Goal: Task Accomplishment & Management: Use online tool/utility

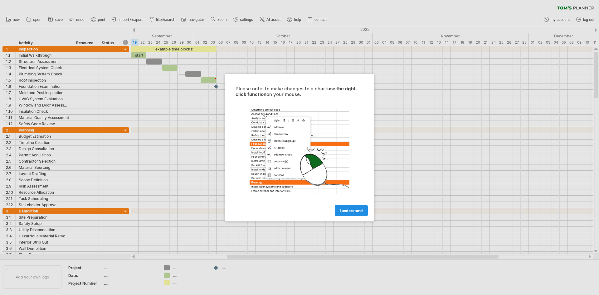
click at [349, 210] on span "I understand" at bounding box center [351, 210] width 23 height 5
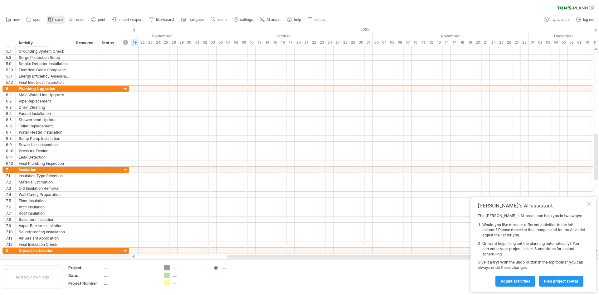
click at [59, 18] on span "save" at bounding box center [59, 19] width 8 height 4
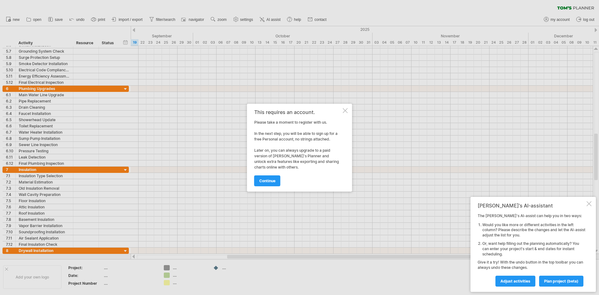
click at [346, 112] on div at bounding box center [345, 110] width 5 height 5
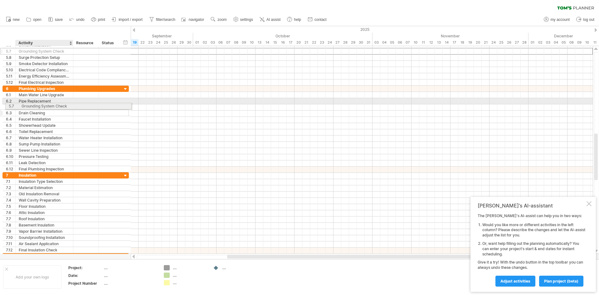
drag, startPoint x: 27, startPoint y: 50, endPoint x: 28, endPoint y: 107, distance: 57.1
click at [28, 107] on div "**********" at bounding box center [65, 154] width 127 height 224
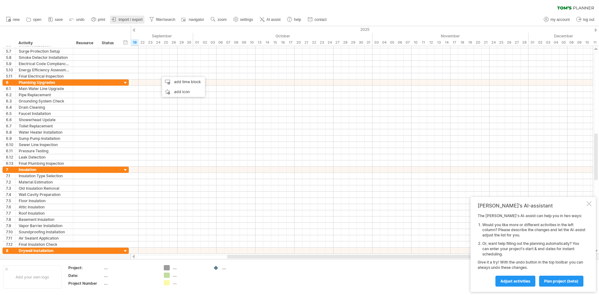
click at [138, 19] on span "import / export" at bounding box center [130, 19] width 24 height 4
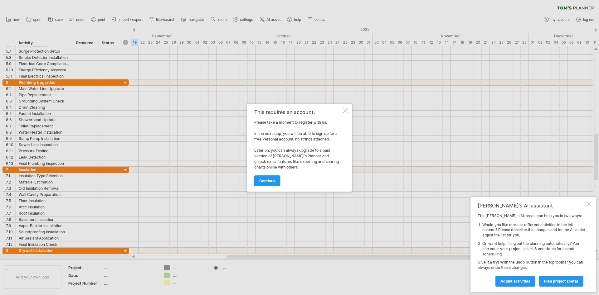
click at [347, 110] on div at bounding box center [345, 110] width 5 height 5
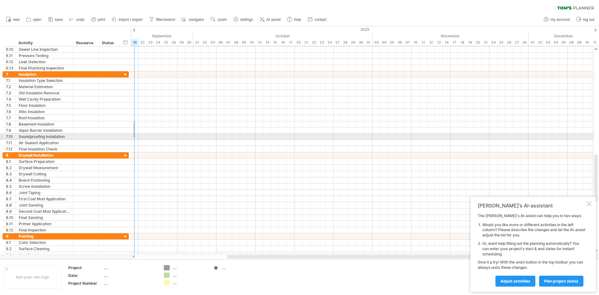
drag, startPoint x: 135, startPoint y: 122, endPoint x: 133, endPoint y: 145, distance: 23.4
click at [133, 145] on div at bounding box center [362, 111] width 462 height 81
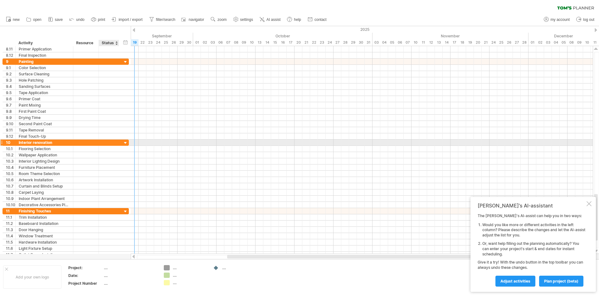
click at [126, 143] on div at bounding box center [126, 143] width 6 height 6
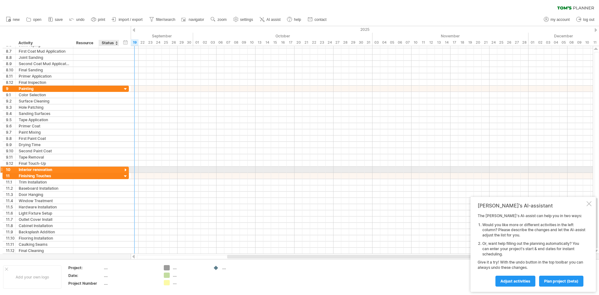
click at [125, 169] on div at bounding box center [126, 170] width 6 height 6
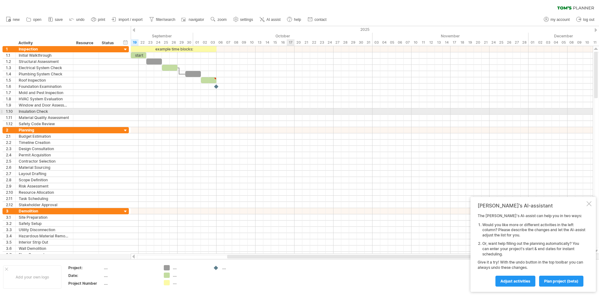
click at [288, 114] on div at bounding box center [362, 112] width 462 height 6
click at [249, 113] on div at bounding box center [362, 112] width 462 height 6
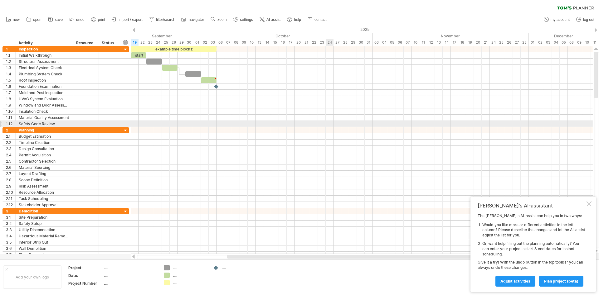
click at [334, 122] on div at bounding box center [362, 124] width 462 height 6
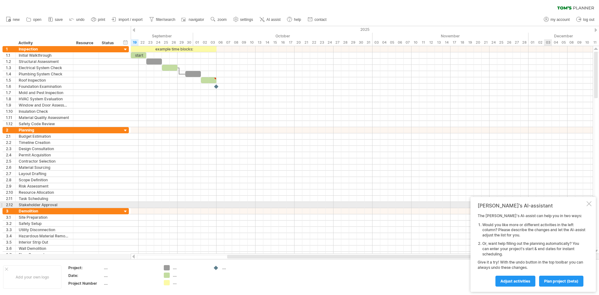
click at [590, 203] on div at bounding box center [588, 203] width 5 height 5
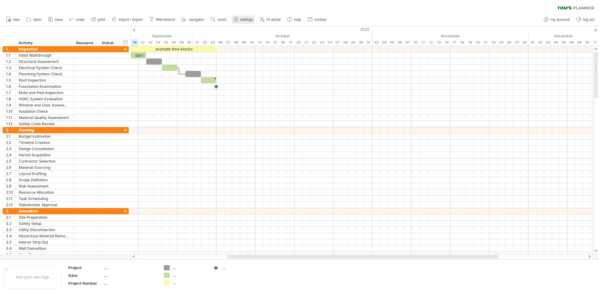
click at [254, 18] on link "settings" at bounding box center [243, 20] width 23 height 8
select select "*"
select select "**"
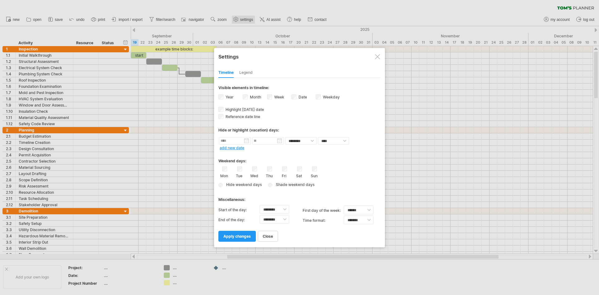
click at [254, 18] on div at bounding box center [299, 147] width 599 height 295
